Goal: Task Accomplishment & Management: Manage account settings

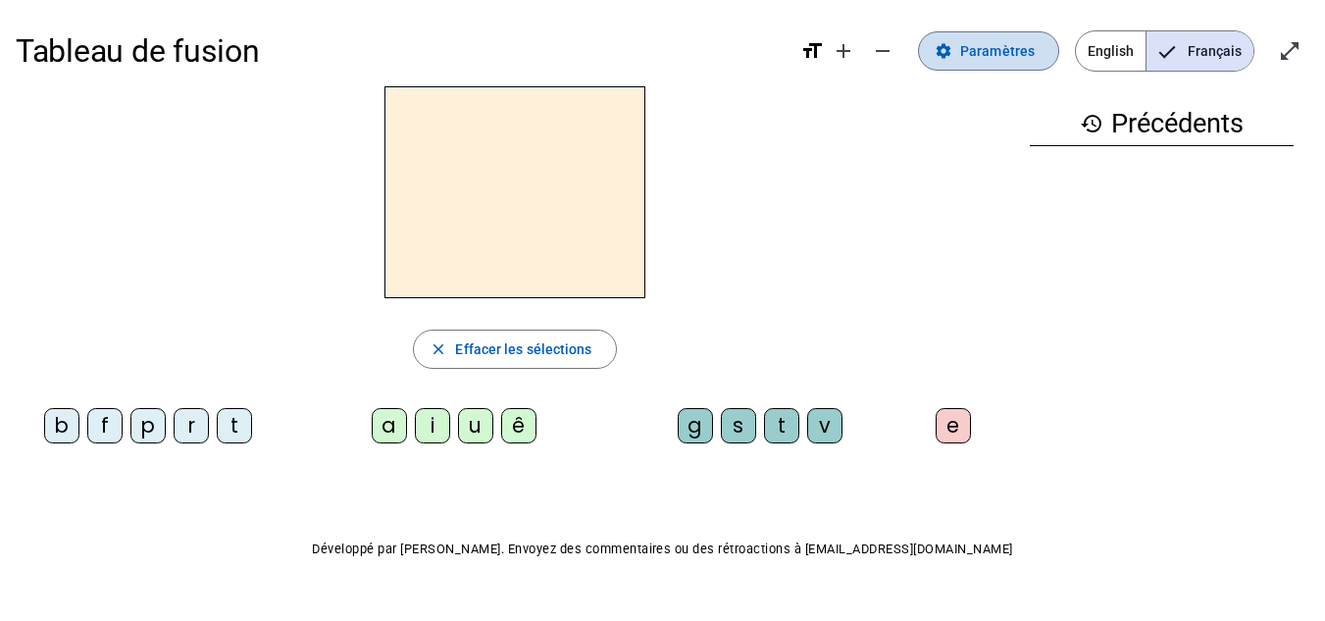
click at [998, 44] on span "Paramètres" at bounding box center [997, 51] width 75 height 24
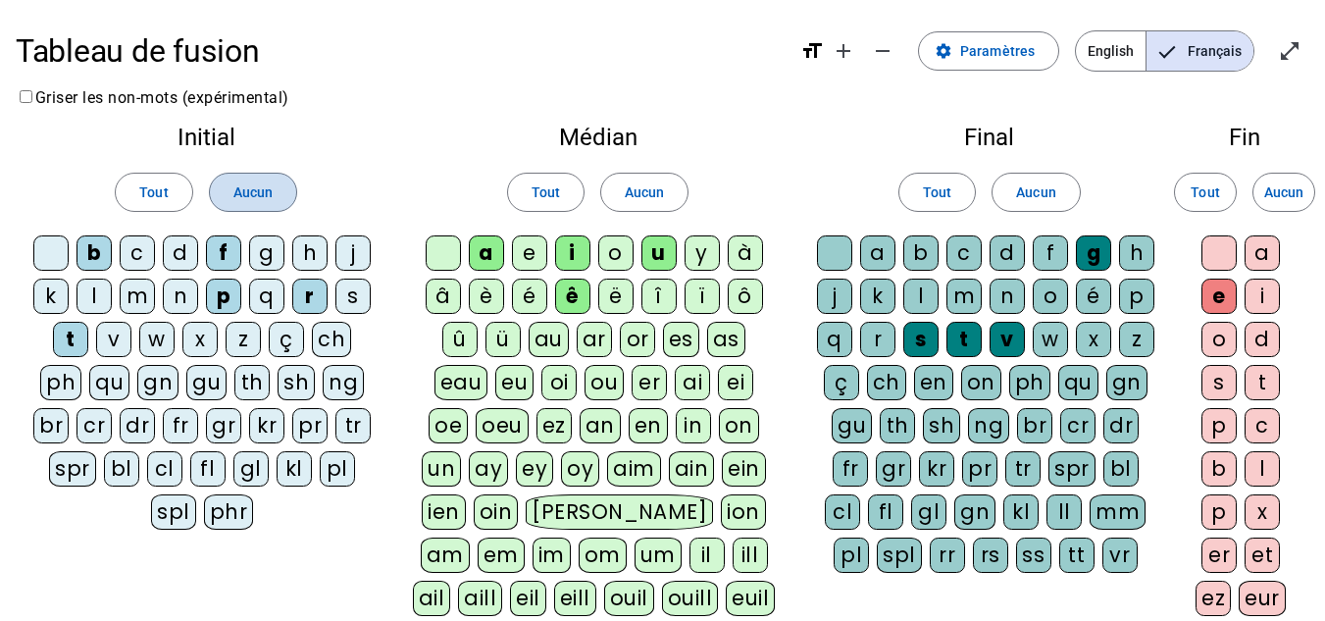
click at [243, 194] on span "Aucun" at bounding box center [252, 192] width 39 height 24
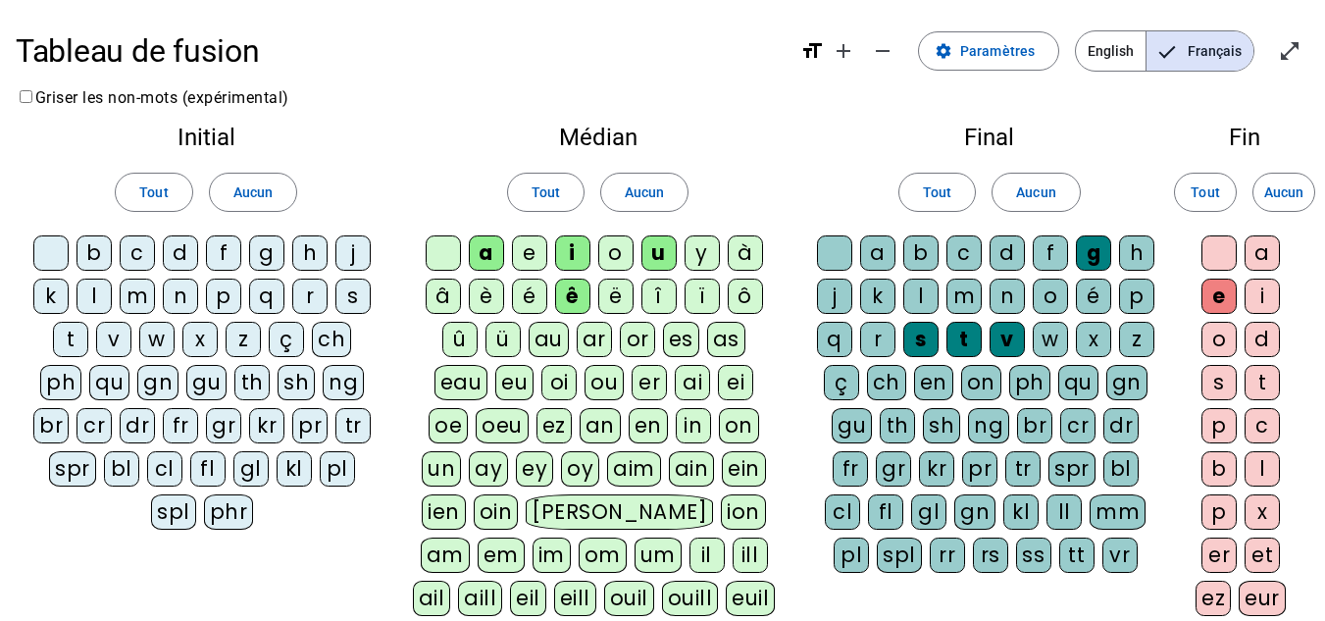
click at [694, 171] on div "Tout Aucun" at bounding box center [597, 192] width 371 height 55
click at [653, 187] on span "Aucun" at bounding box center [644, 192] width 39 height 24
click at [1056, 202] on span at bounding box center [1036, 192] width 86 height 47
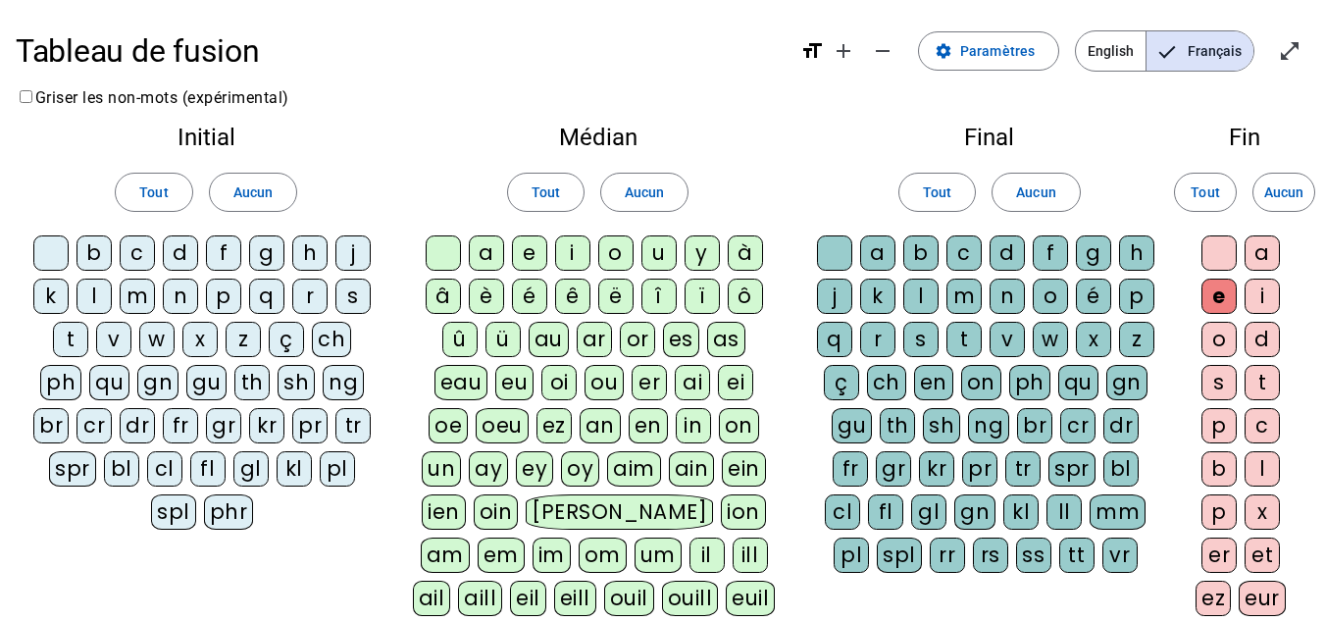
click at [1241, 209] on div "Tout Aucun" at bounding box center [1245, 192] width 98 height 55
click at [1288, 199] on span "Aucun" at bounding box center [1283, 192] width 39 height 24
click at [92, 245] on div "b" at bounding box center [94, 252] width 35 height 35
click at [92, 250] on div "b" at bounding box center [94, 252] width 35 height 35
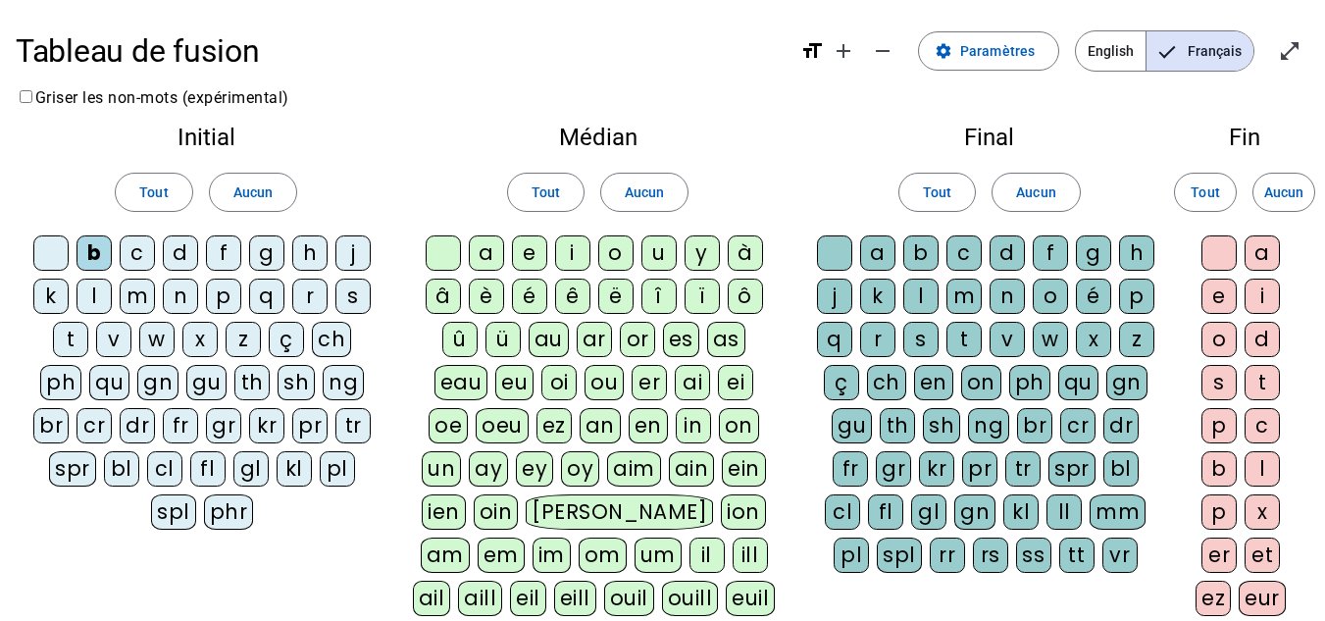
click at [121, 252] on div "c" at bounding box center [137, 252] width 35 height 35
click at [188, 259] on div "d" at bounding box center [180, 252] width 35 height 35
click at [86, 289] on div "l" at bounding box center [94, 296] width 35 height 35
click at [139, 295] on div "m" at bounding box center [137, 296] width 35 height 35
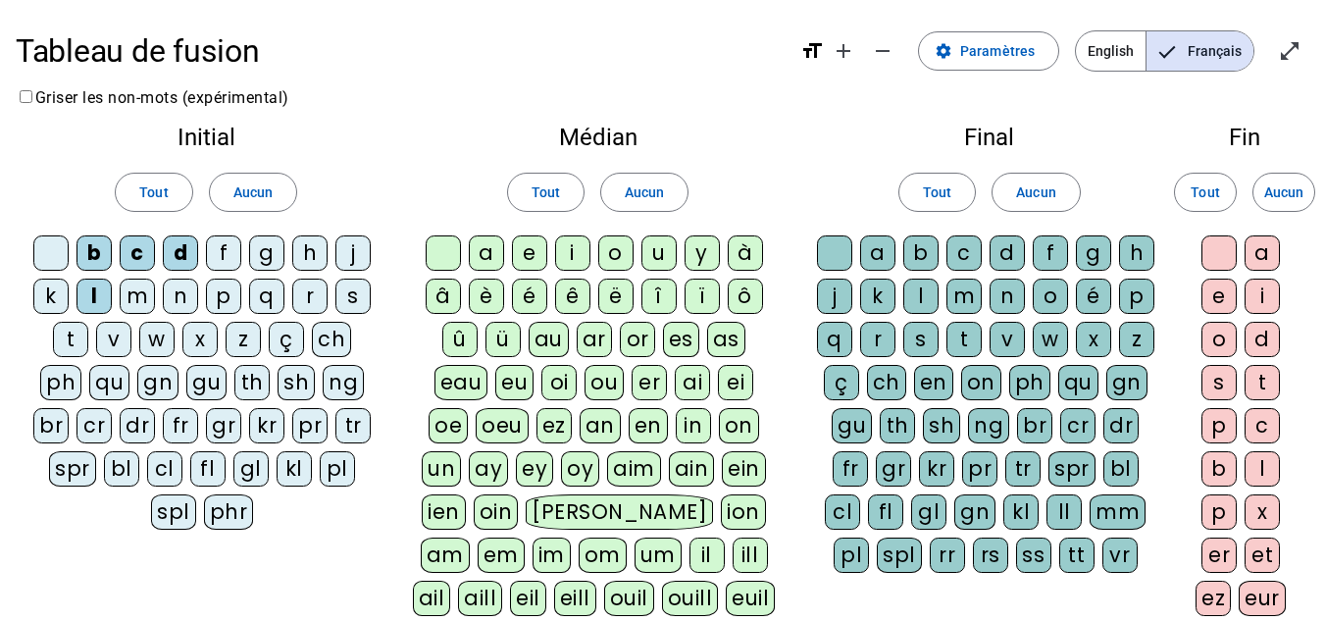
click at [237, 300] on div "p" at bounding box center [223, 296] width 35 height 35
click at [311, 299] on div "r" at bounding box center [309, 296] width 35 height 35
click at [348, 295] on div "s" at bounding box center [352, 296] width 35 height 35
click at [77, 332] on div "t" at bounding box center [70, 339] width 35 height 35
click at [486, 253] on div "a" at bounding box center [486, 252] width 35 height 35
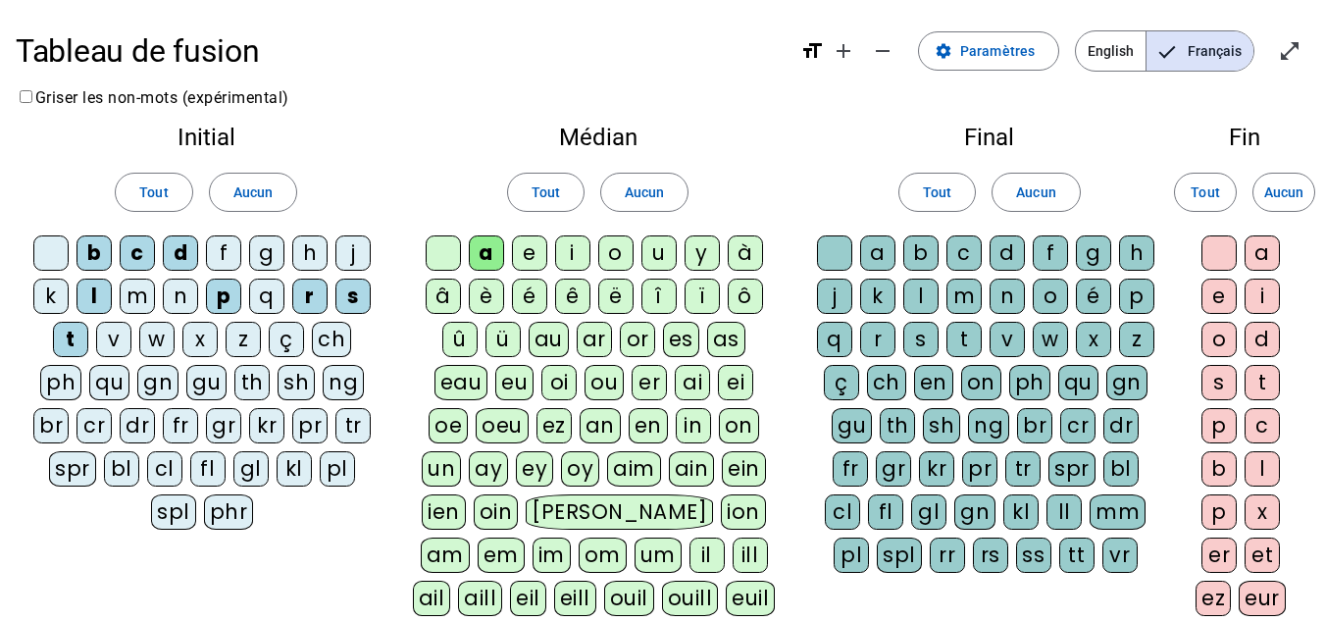
click at [577, 249] on div "i" at bounding box center [572, 252] width 35 height 35
click at [656, 263] on div "u" at bounding box center [658, 252] width 35 height 35
click at [1087, 255] on div "g" at bounding box center [1093, 252] width 35 height 35
click at [919, 305] on div "l" at bounding box center [920, 296] width 35 height 35
click at [884, 333] on div "r" at bounding box center [877, 339] width 35 height 35
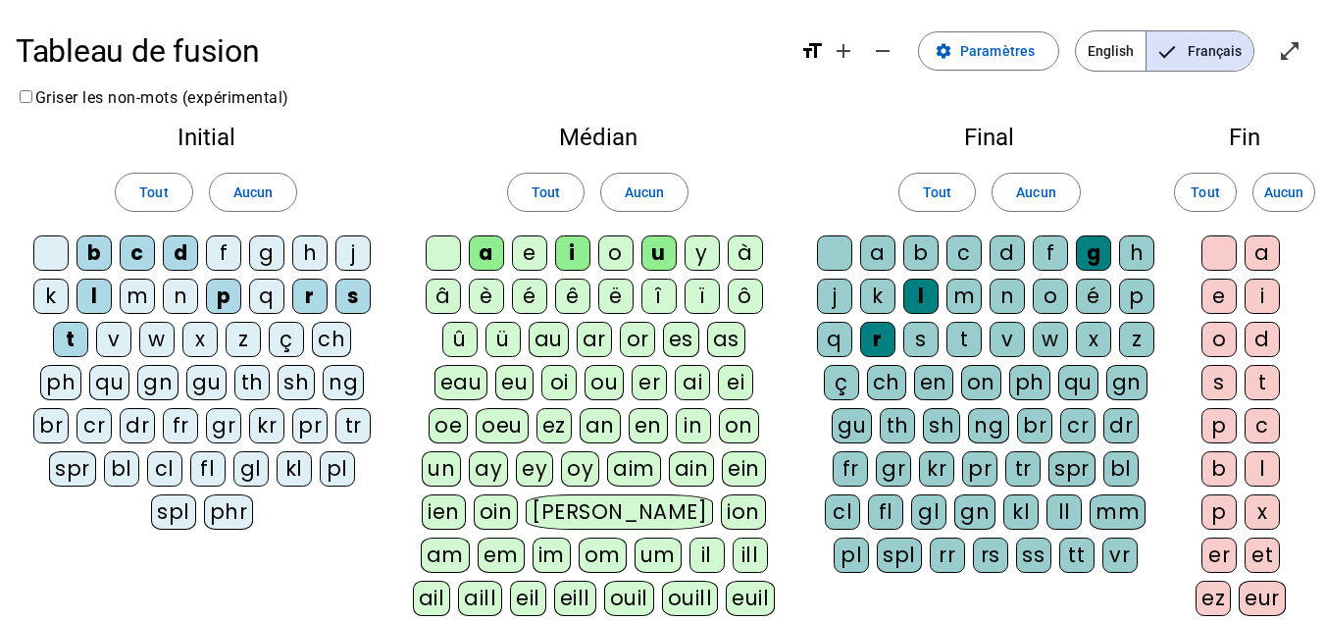
click at [924, 335] on div "s" at bounding box center [920, 339] width 35 height 35
click at [955, 336] on div "t" at bounding box center [963, 339] width 35 height 35
click at [1010, 338] on div "v" at bounding box center [1007, 339] width 35 height 35
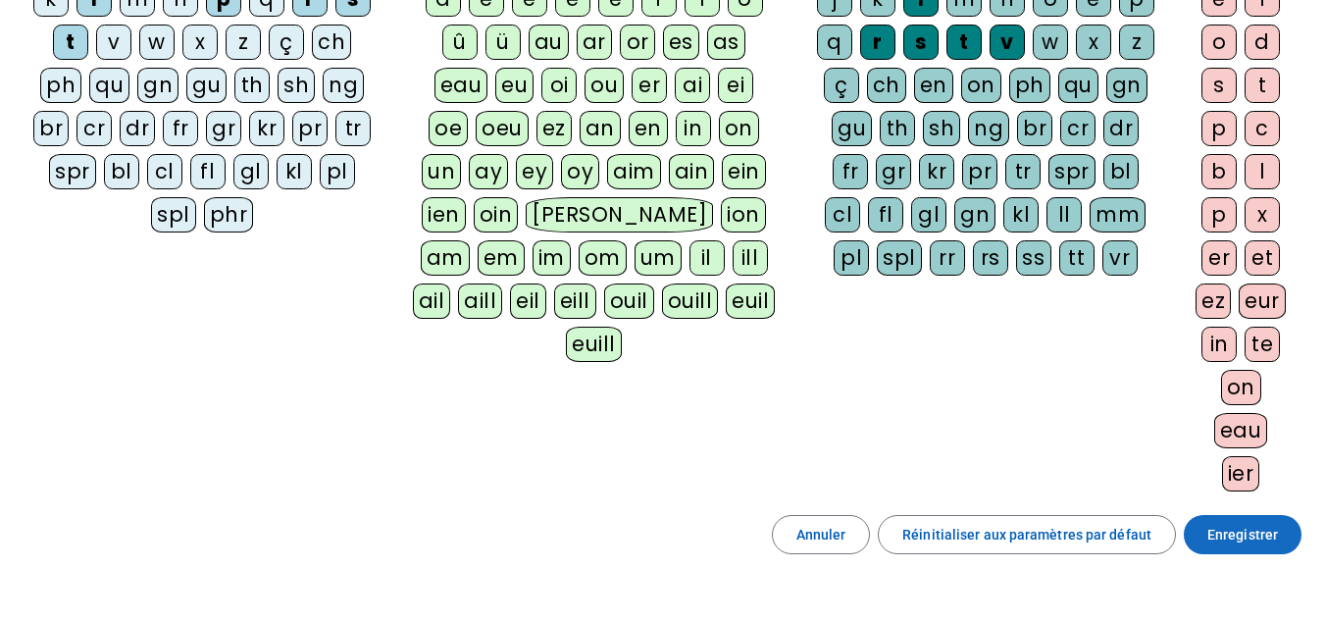
click at [1236, 522] on span at bounding box center [1243, 534] width 118 height 47
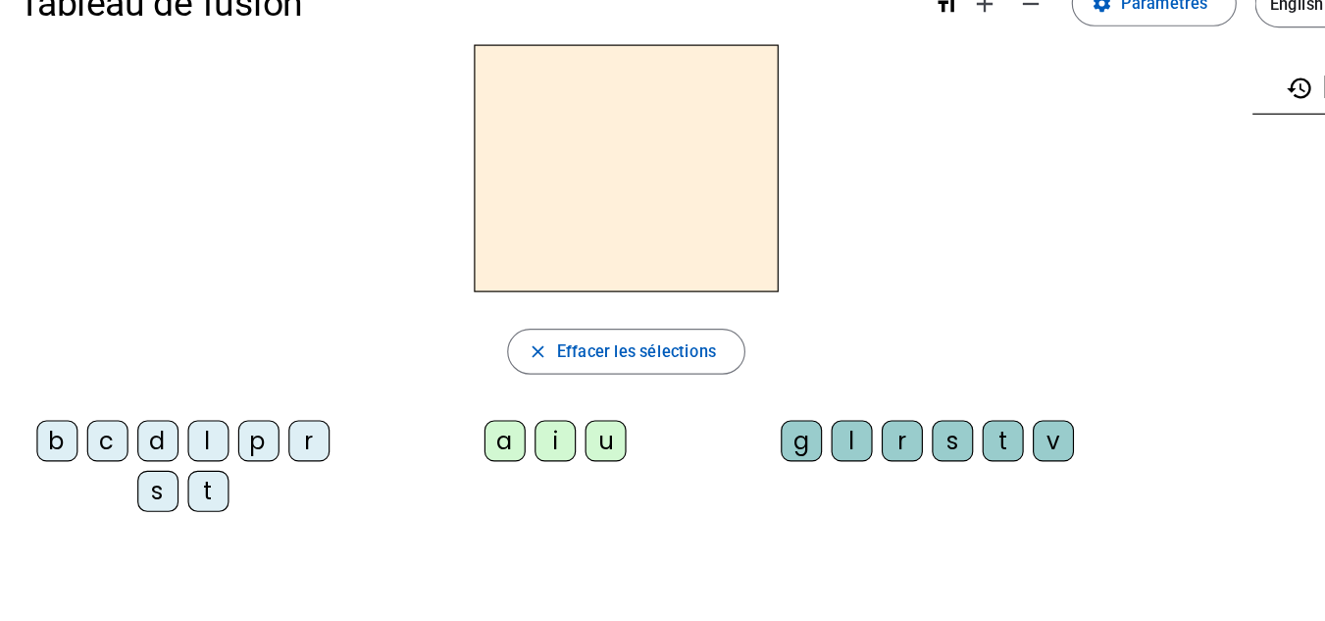
click at [184, 426] on div "l" at bounding box center [178, 425] width 35 height 35
click at [424, 429] on div "a" at bounding box center [432, 425] width 35 height 35
click at [180, 470] on div "t" at bounding box center [178, 468] width 35 height 35
click at [776, 427] on div "r" at bounding box center [772, 425] width 35 height 35
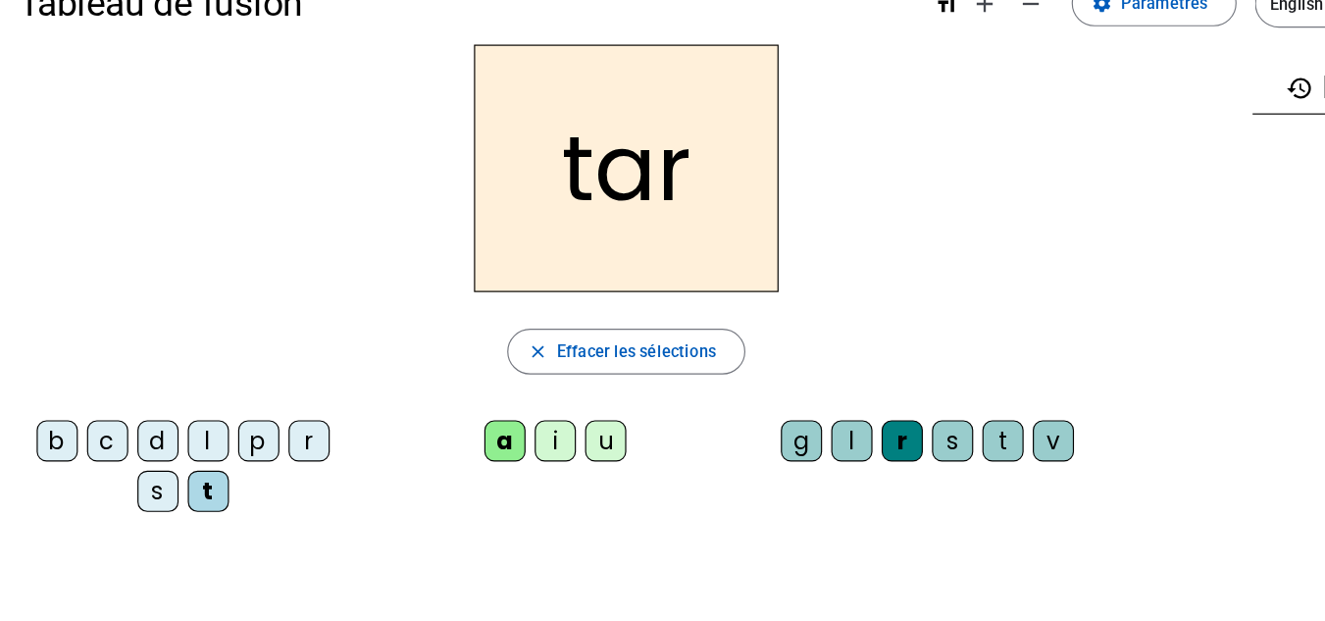
click at [89, 436] on div "c" at bounding box center [92, 425] width 35 height 35
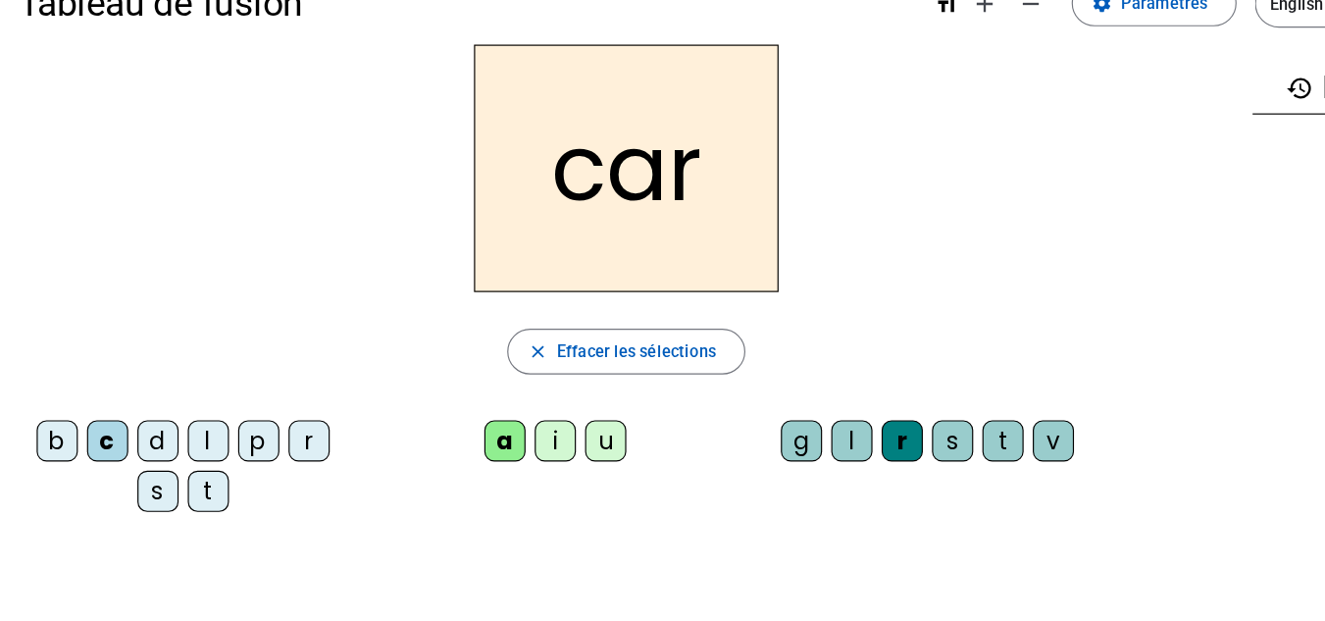
click at [54, 430] on div "b" at bounding box center [48, 425] width 35 height 35
click at [229, 431] on div "p" at bounding box center [221, 425] width 35 height 35
click at [522, 427] on div "u" at bounding box center [518, 425] width 35 height 35
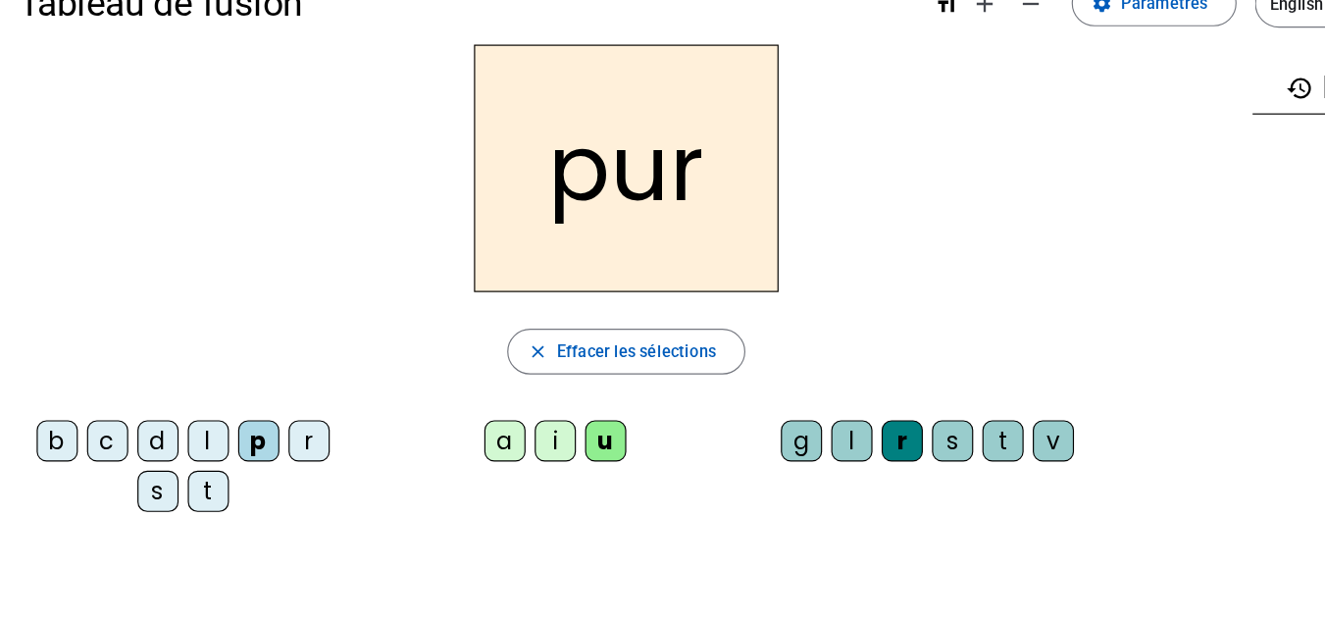
click at [138, 427] on div "d" at bounding box center [135, 425] width 35 height 35
click at [140, 476] on div "s" at bounding box center [135, 468] width 35 height 35
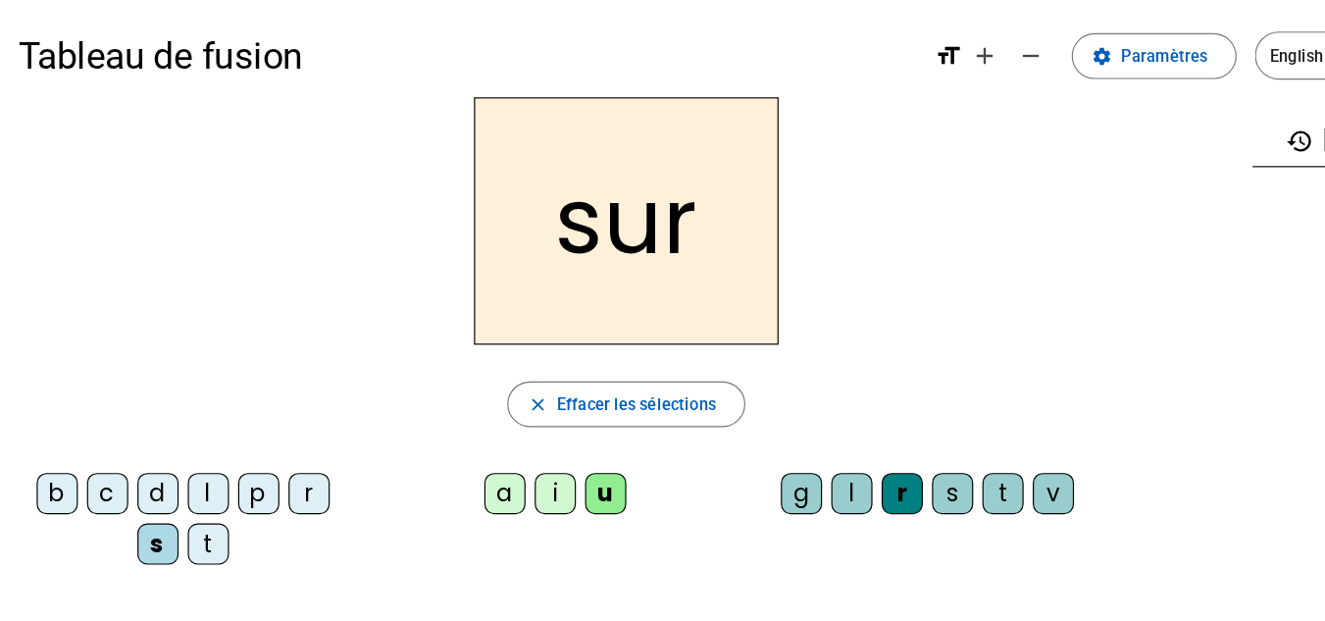
click at [997, 51] on span "Paramètres" at bounding box center [997, 51] width 75 height 24
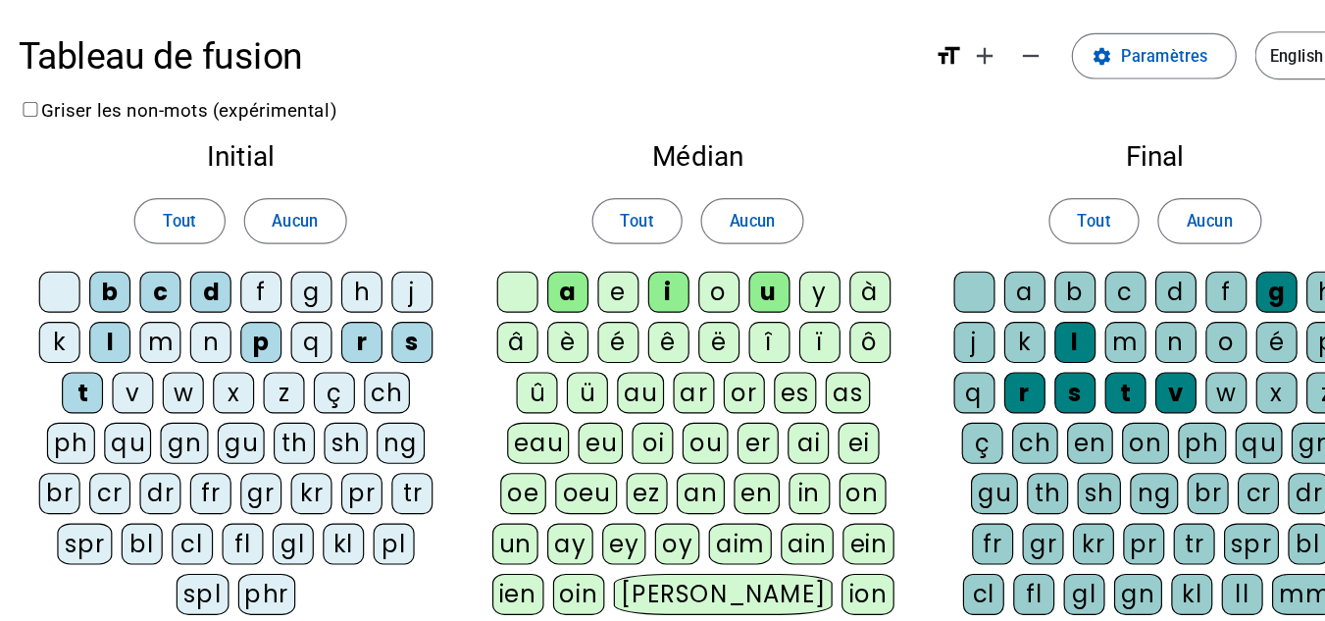
click at [836, 253] on div at bounding box center [834, 252] width 35 height 35
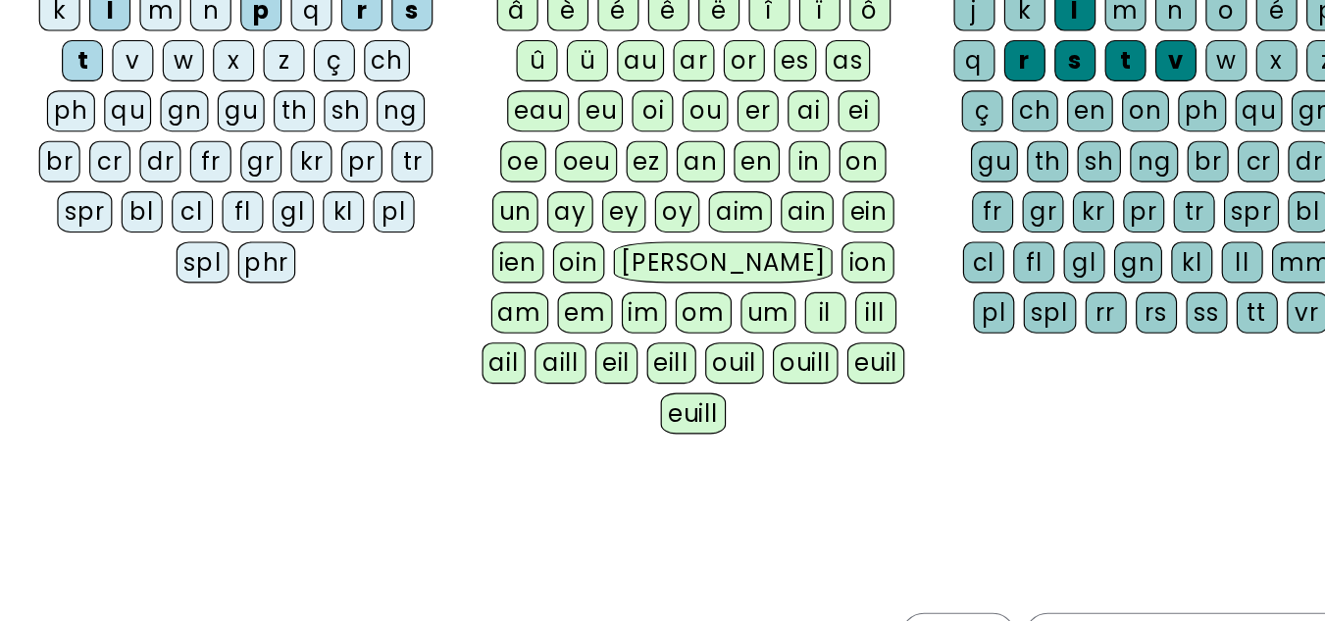
scroll to position [436, 0]
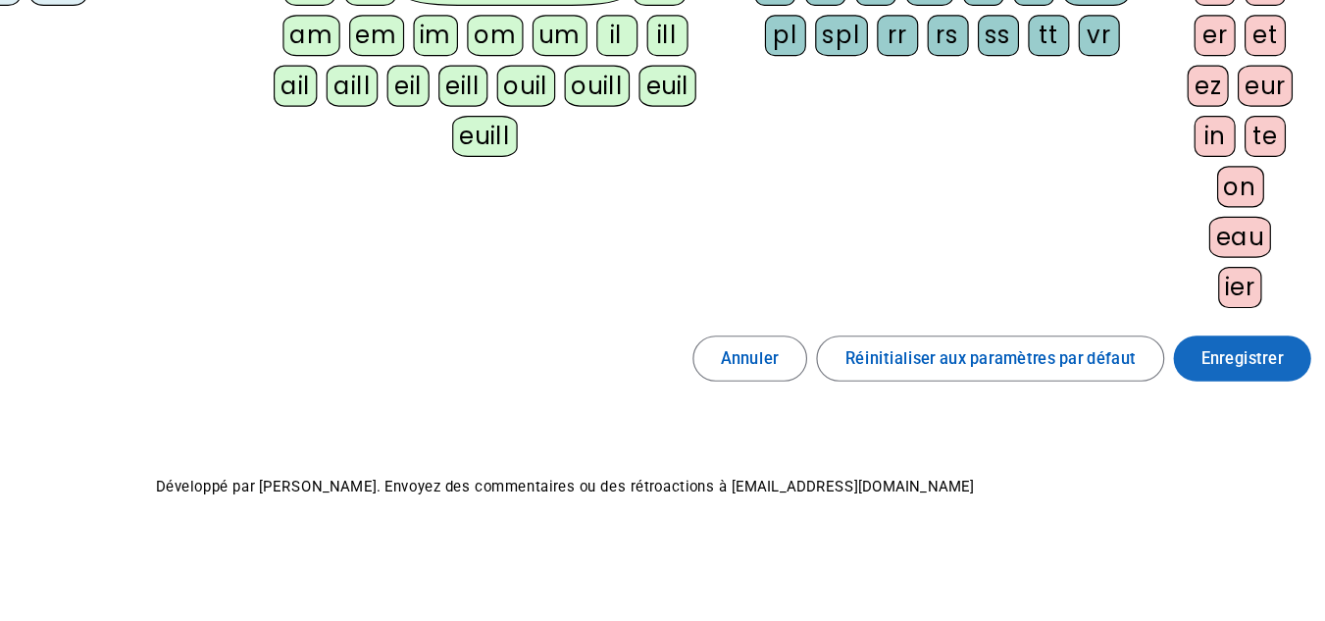
click at [1213, 389] on span "Enregistrer" at bounding box center [1242, 395] width 71 height 24
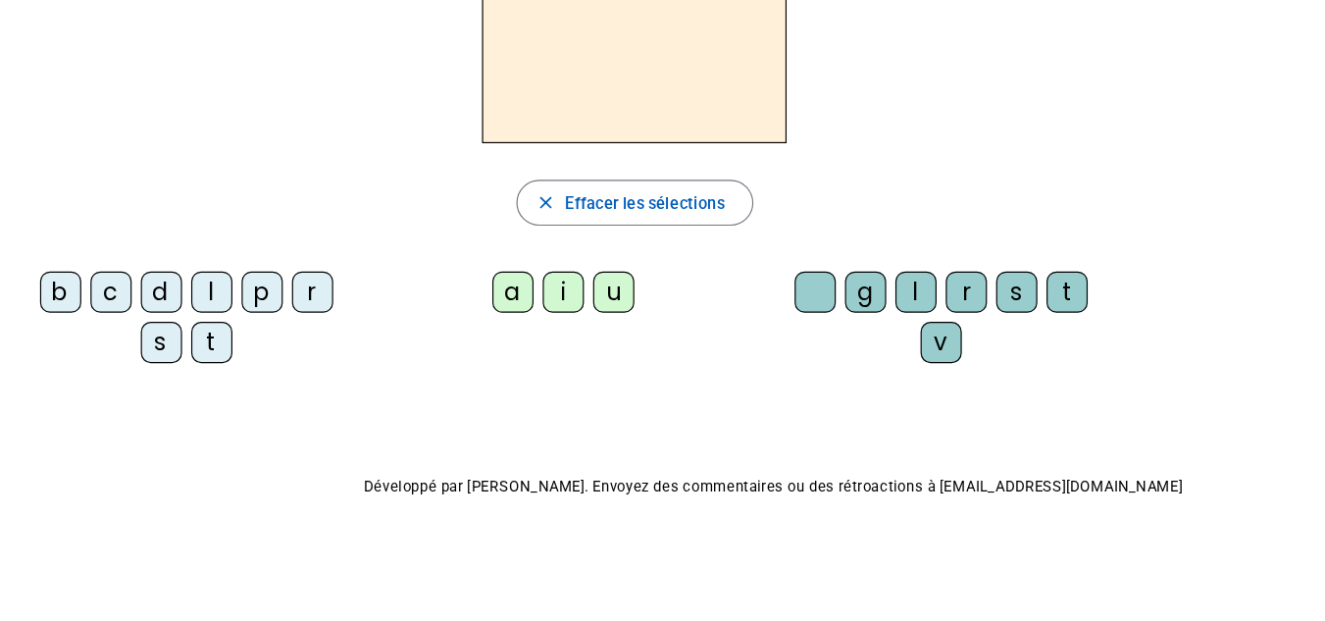
click at [126, 383] on div "s" at bounding box center [138, 381] width 35 height 35
click at [523, 335] on div "u" at bounding box center [525, 338] width 35 height 35
click at [825, 335] on div "r" at bounding box center [827, 338] width 35 height 35
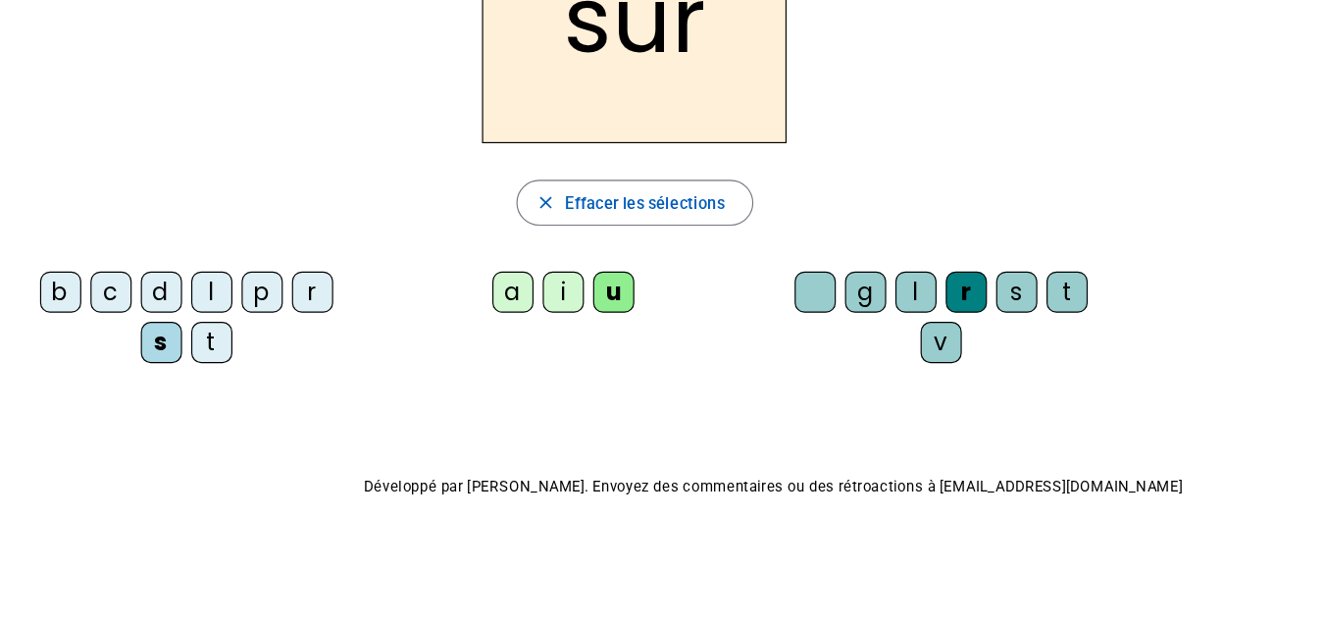
scroll to position [86, 0]
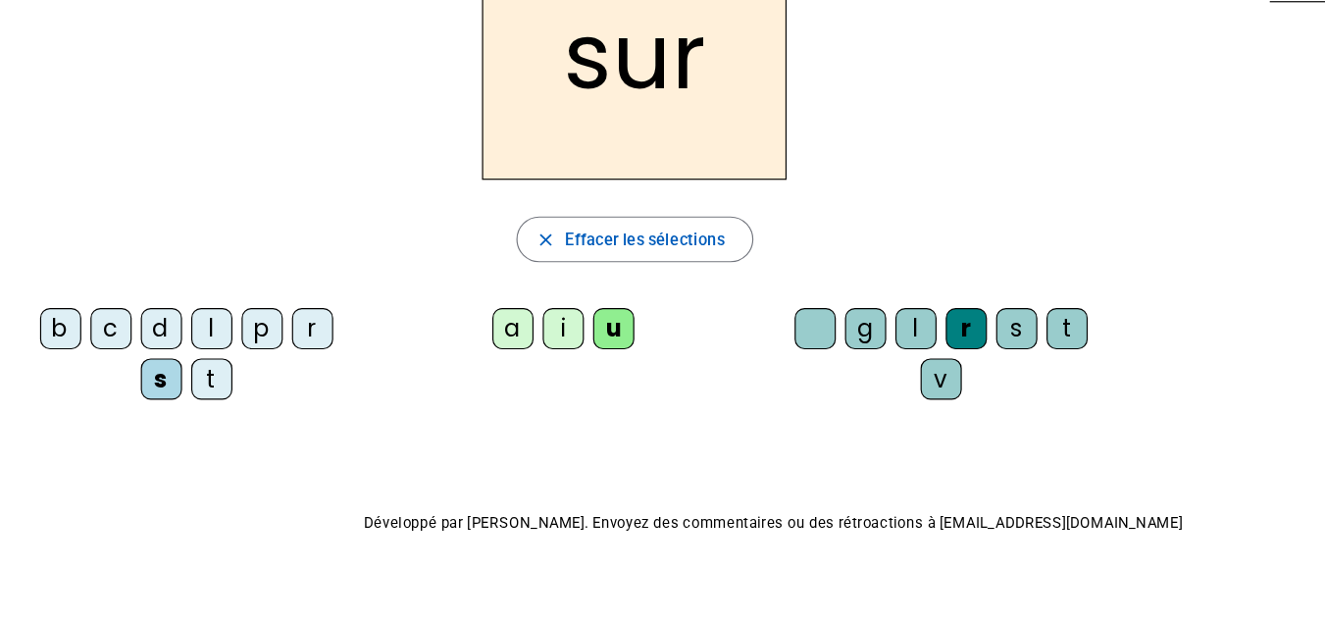
click at [697, 345] on div at bounding box center [698, 339] width 35 height 35
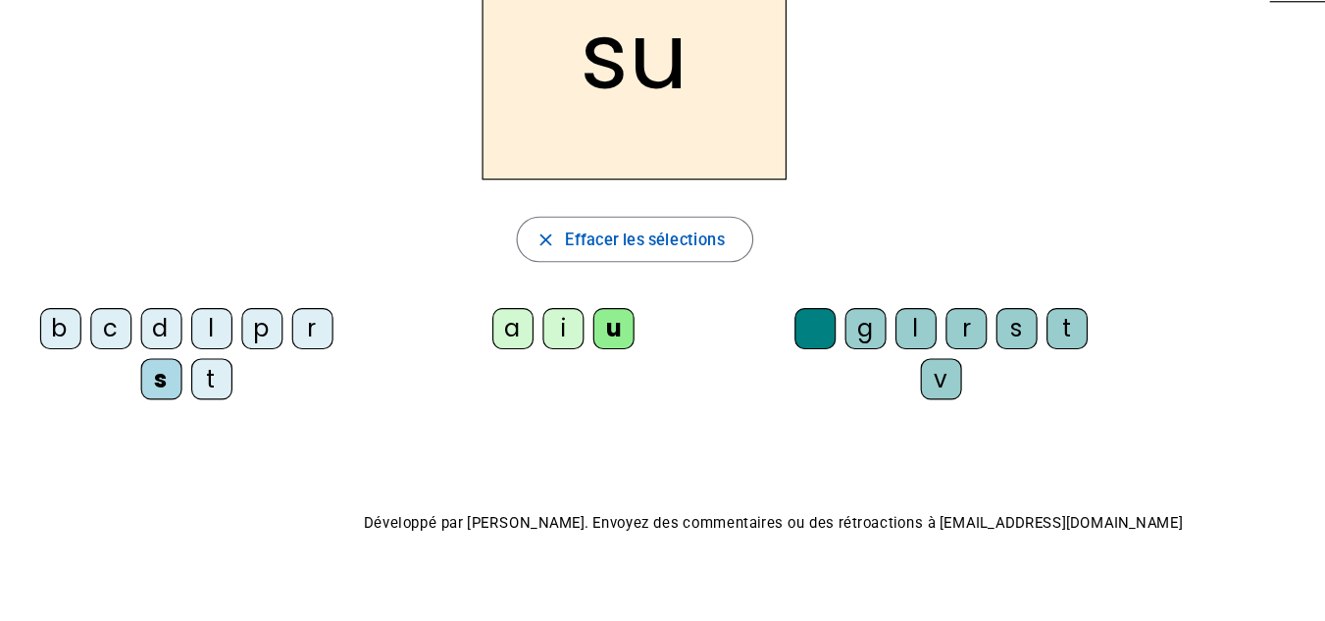
click at [426, 340] on div "a" at bounding box center [439, 339] width 35 height 35
click at [482, 340] on div "i" at bounding box center [482, 339] width 35 height 35
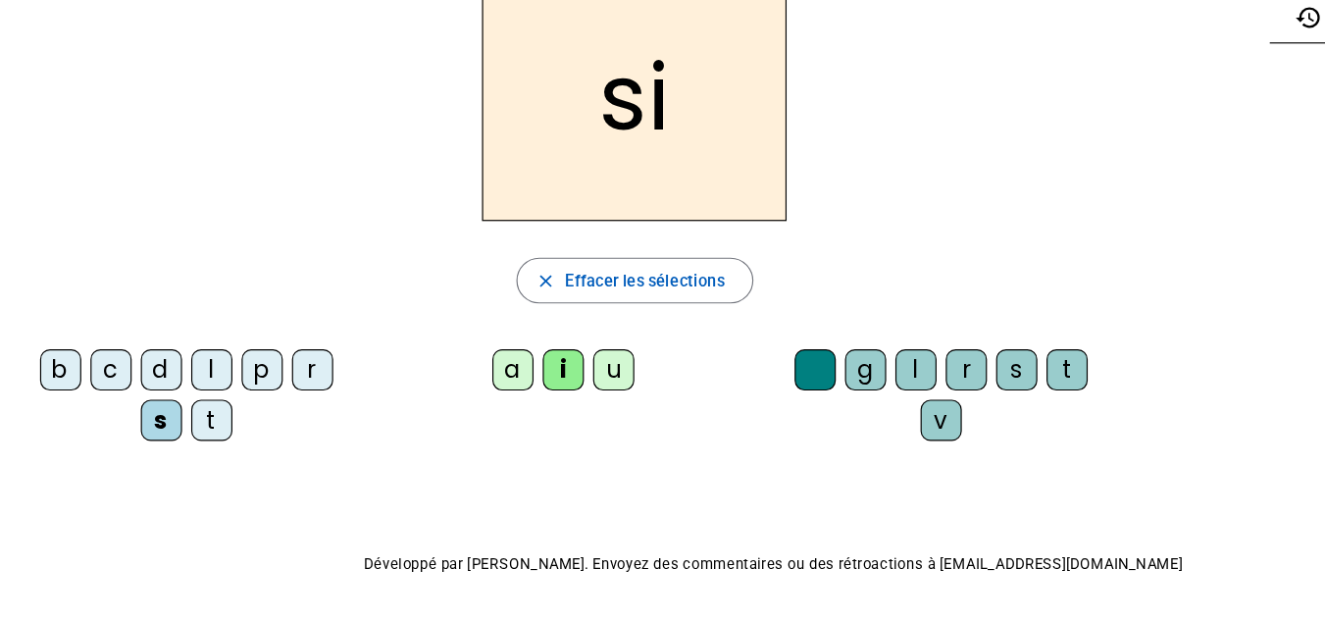
click at [193, 335] on div "l" at bounding box center [181, 339] width 35 height 35
click at [128, 385] on div "s" at bounding box center [138, 382] width 35 height 35
click at [794, 340] on div "l" at bounding box center [784, 339] width 35 height 35
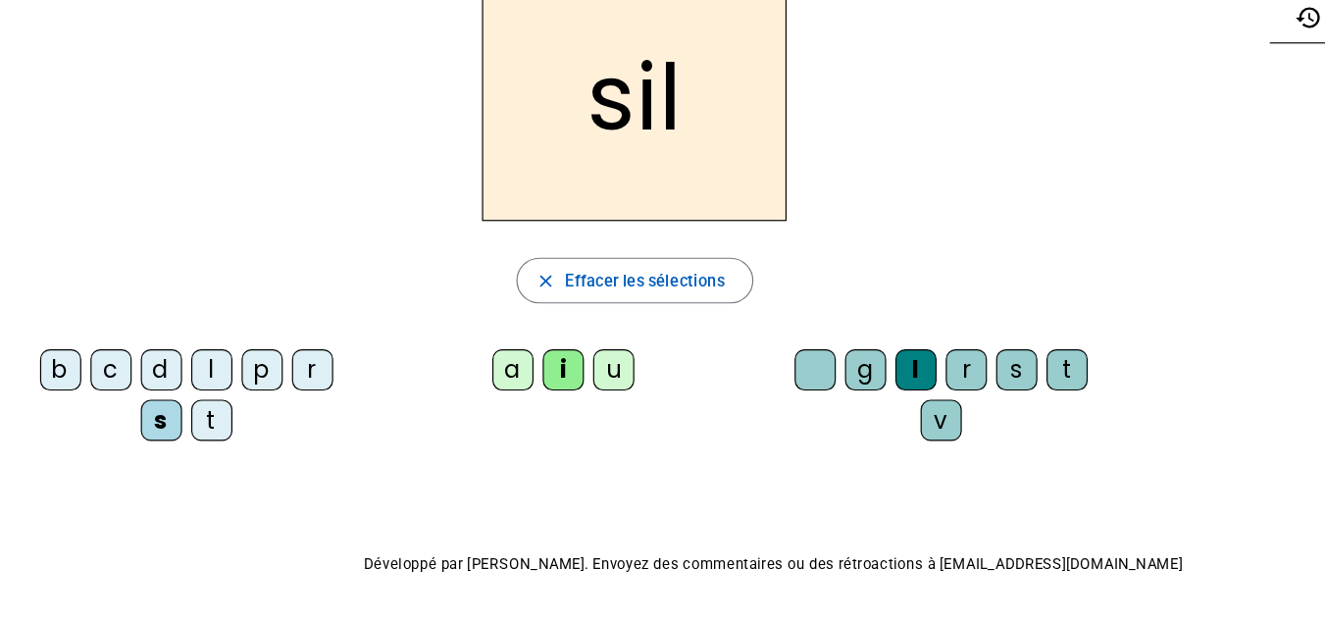
click at [95, 342] on div "c" at bounding box center [94, 339] width 35 height 35
